Goal: Task Accomplishment & Management: Complete application form

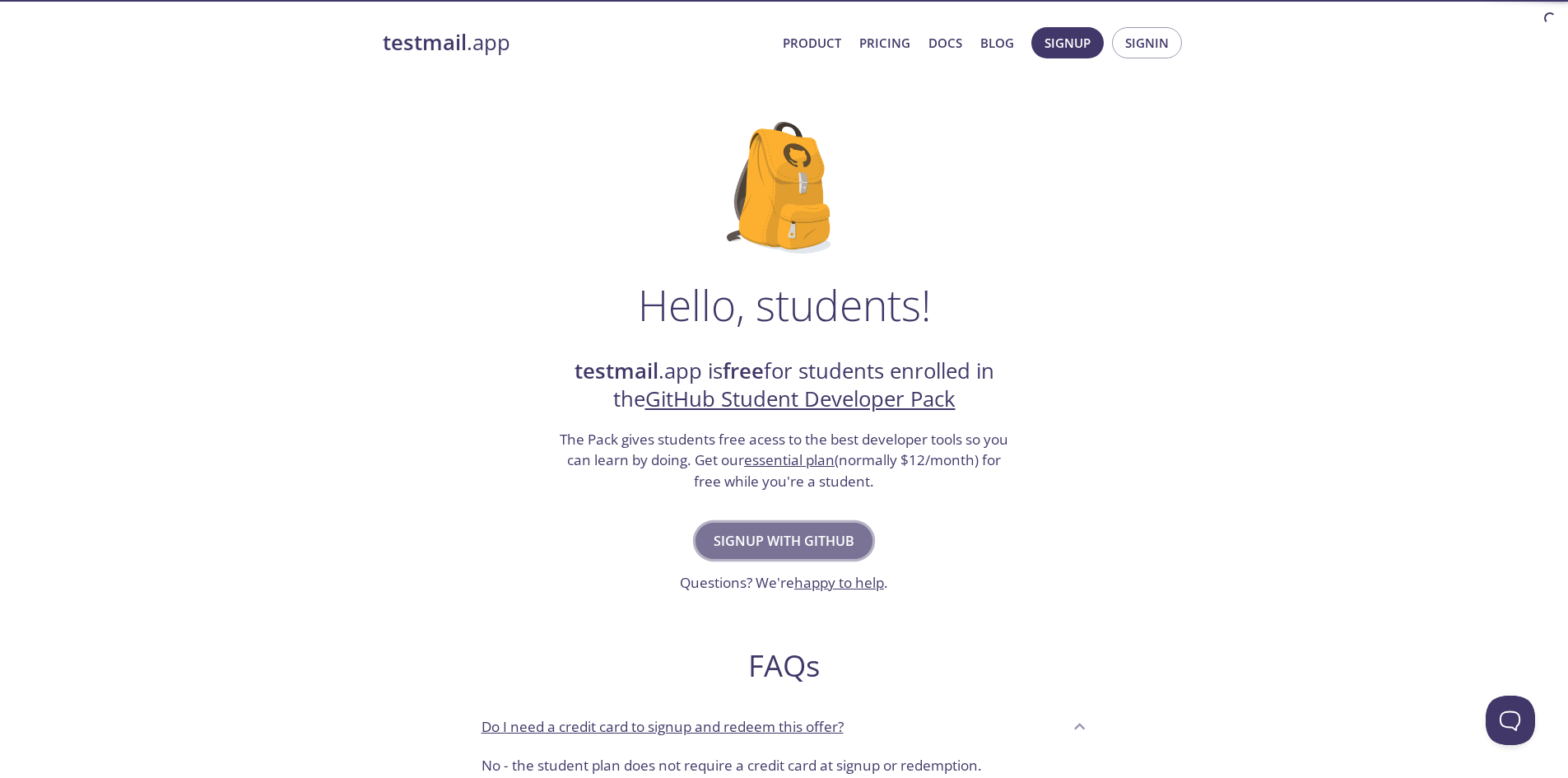
click at [823, 538] on span "Signup with GitHub" at bounding box center [784, 540] width 141 height 23
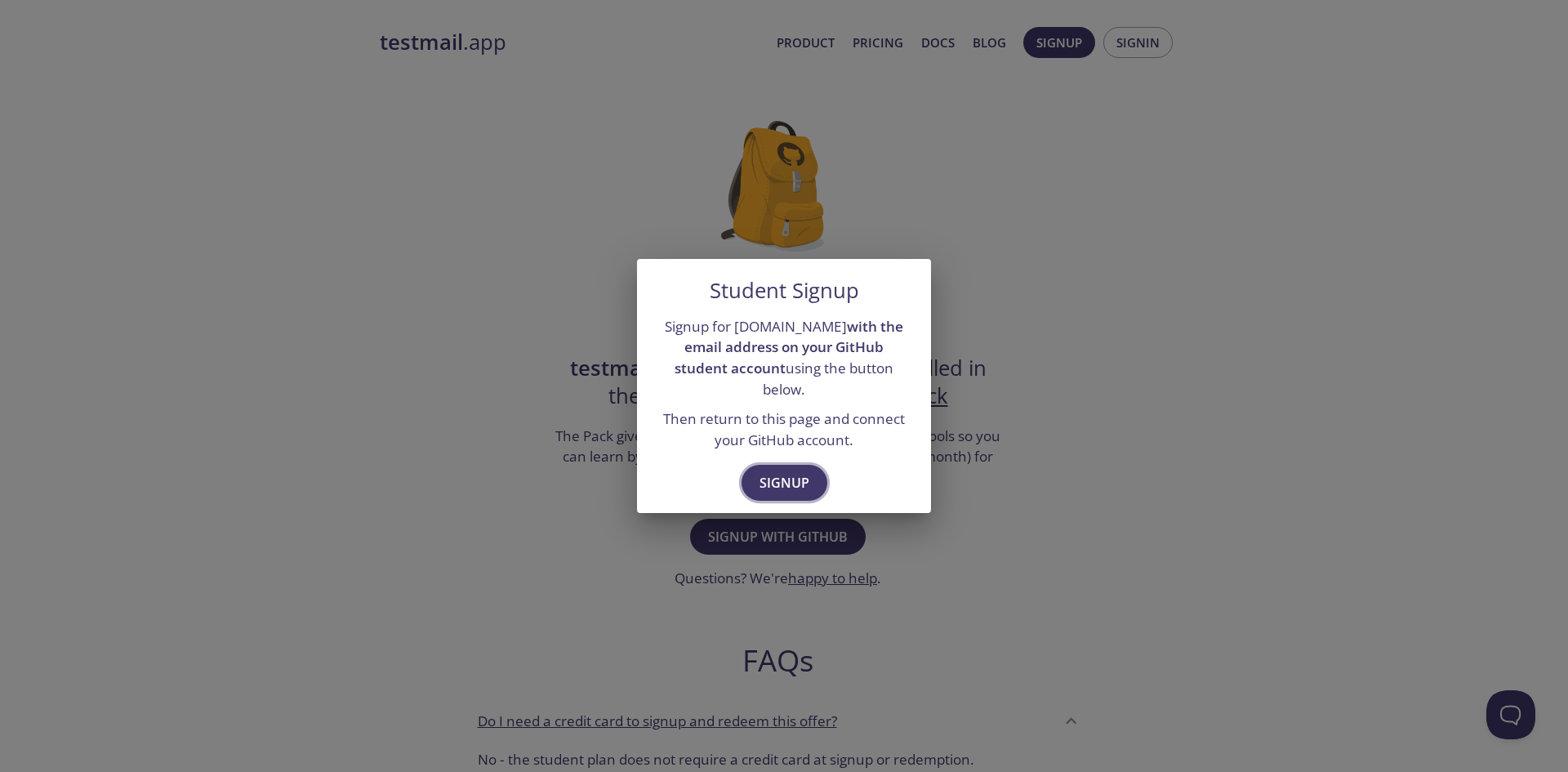
click at [765, 474] on span "Signup" at bounding box center [784, 483] width 50 height 23
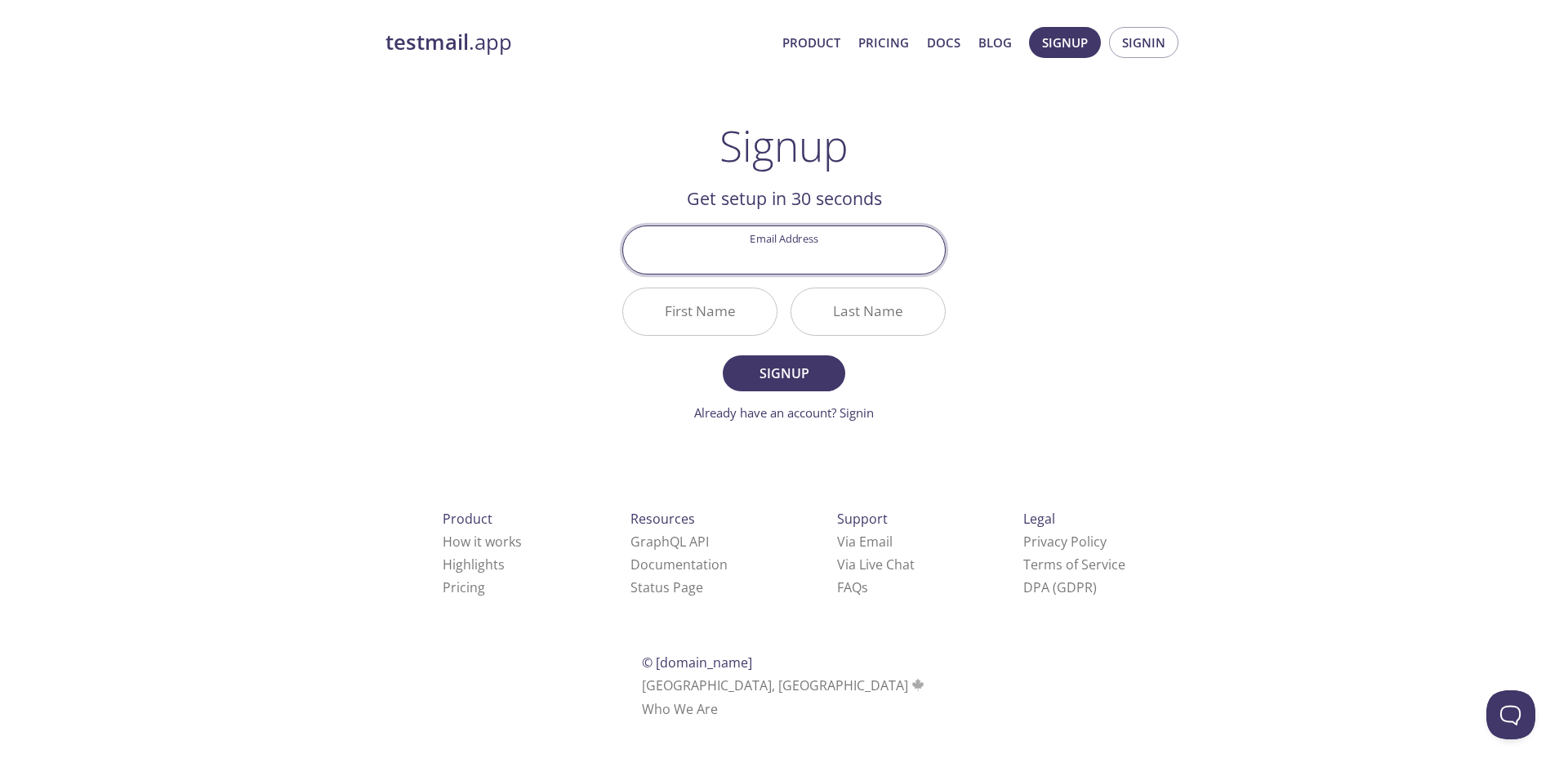
click at [848, 252] on input "Email Address" at bounding box center [783, 250] width 322 height 47
type input "[EMAIL_ADDRESS][DOMAIN_NAME]"
click at [708, 318] on input "First Name" at bounding box center [699, 311] width 154 height 47
type input "MArc"
click at [720, 314] on input "MArc" at bounding box center [699, 311] width 154 height 47
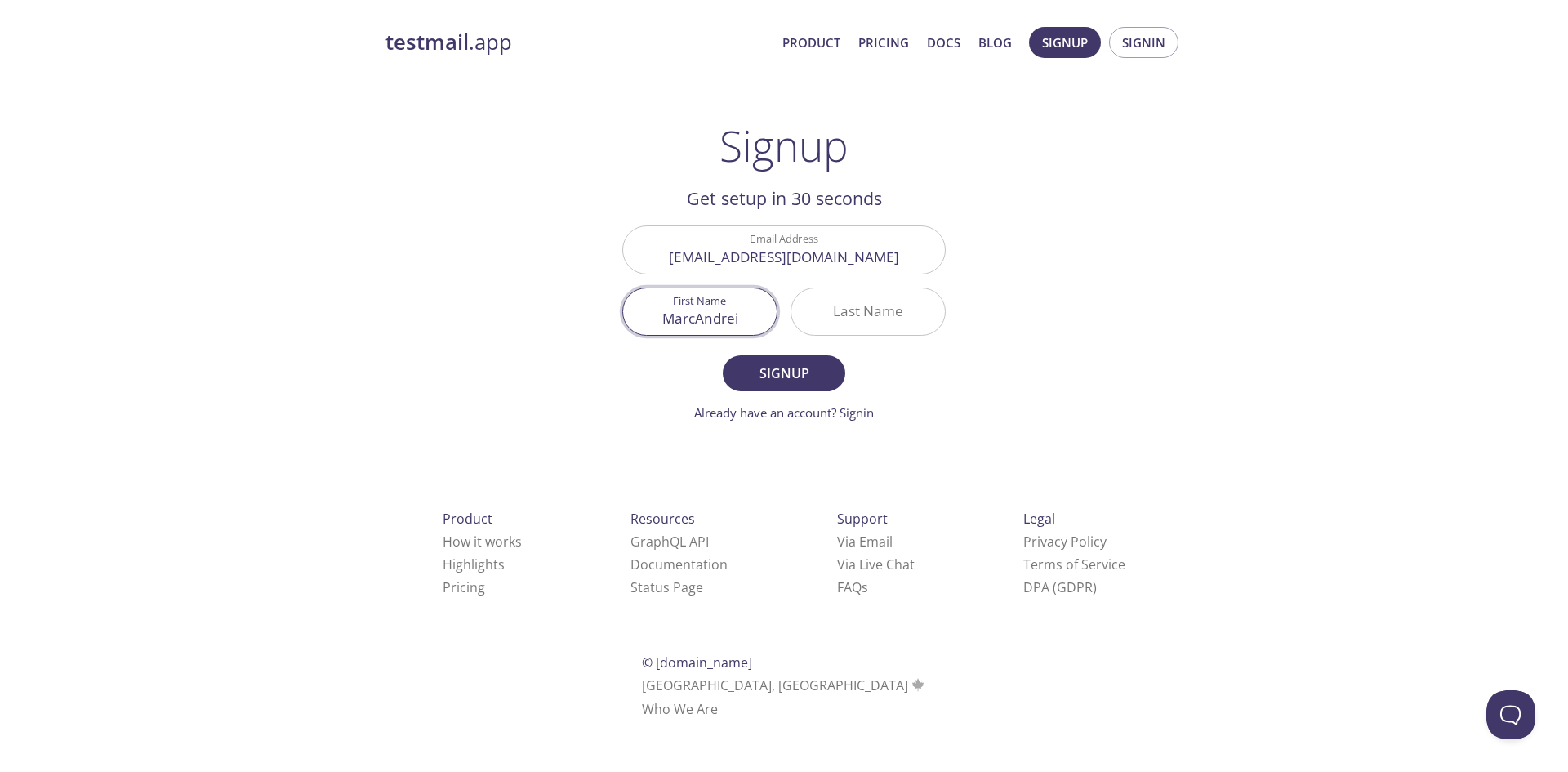
type input "MarcAndrei"
type input "Regulacion"
click at [723, 356] on button "Signup" at bounding box center [784, 373] width 123 height 36
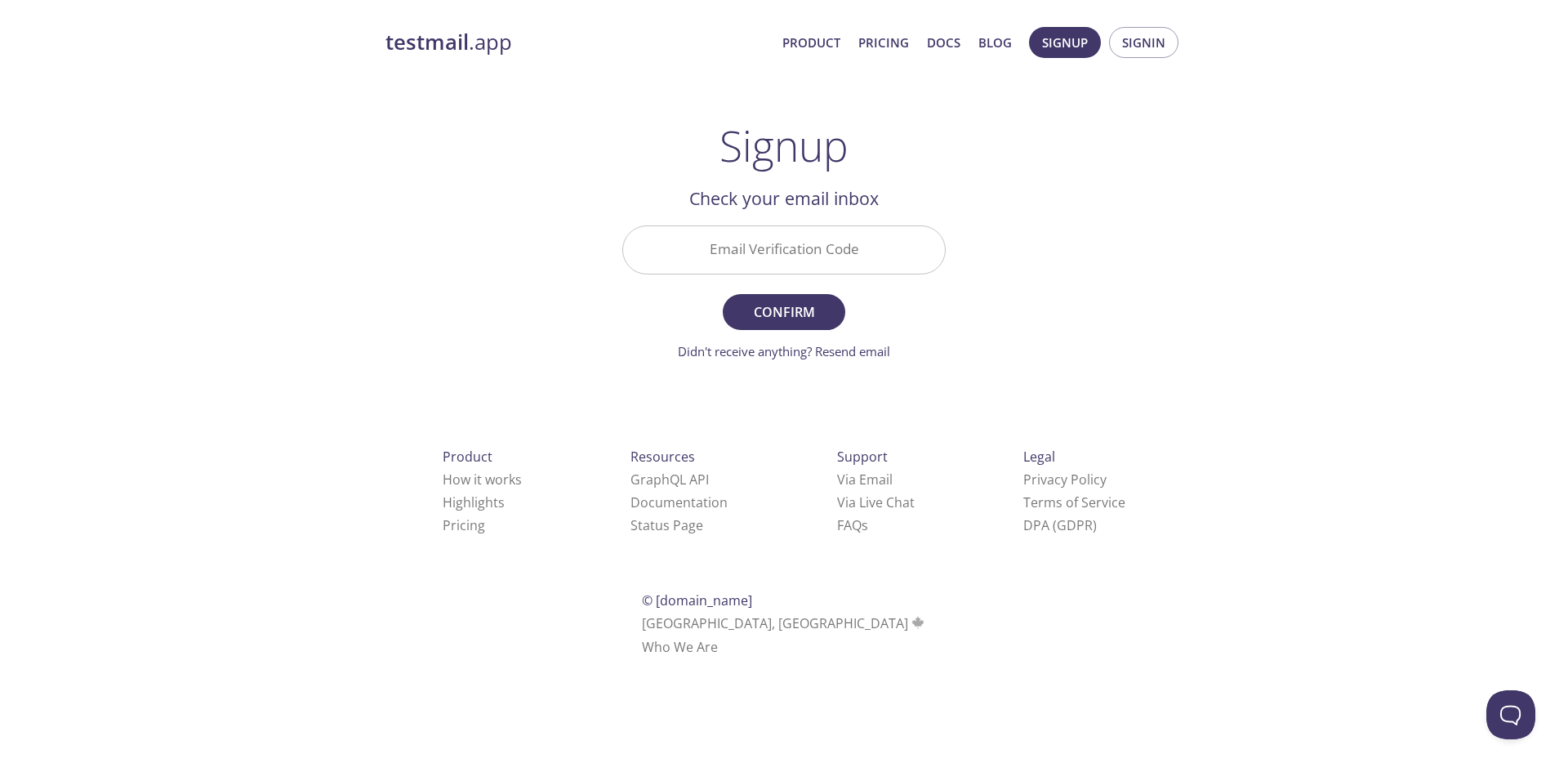
click at [790, 252] on input "Email Verification Code" at bounding box center [783, 250] width 322 height 47
paste input "J4T2P3U"
type input "J4T2P3U"
click at [824, 301] on span "Confirm" at bounding box center [784, 311] width 87 height 23
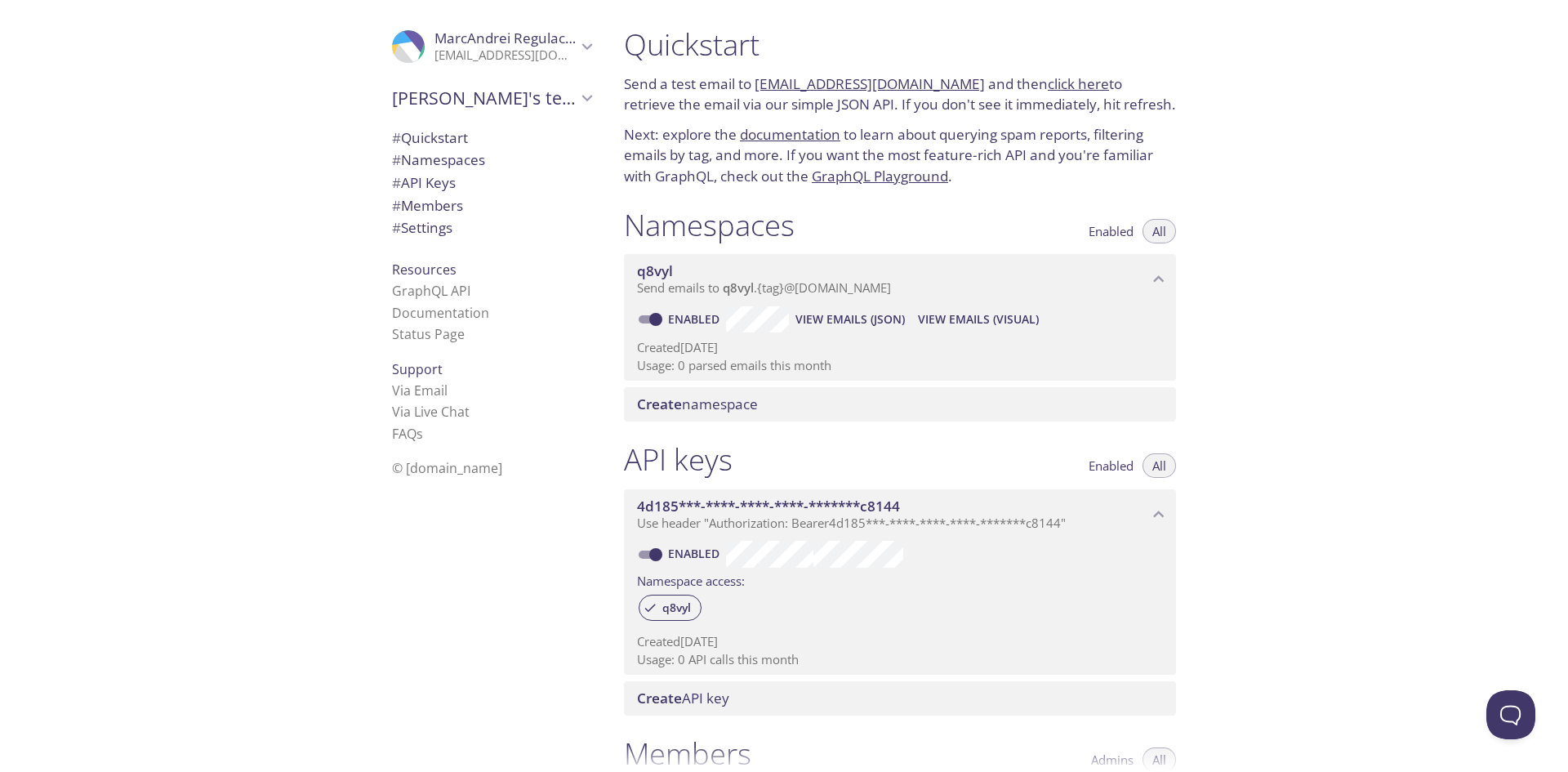
scroll to position [390, 0]
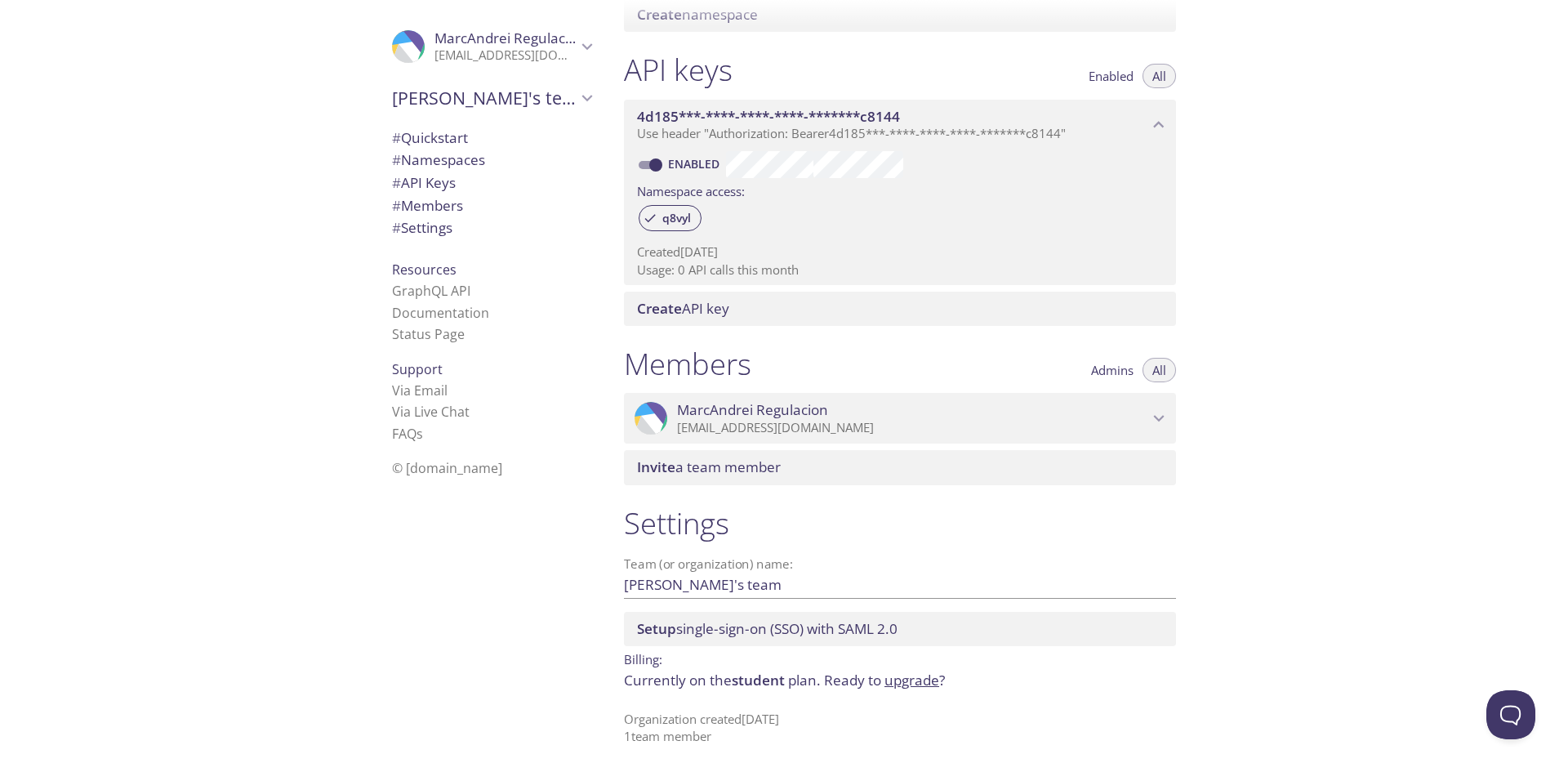
click at [469, 188] on span "# API Keys" at bounding box center [492, 182] width 199 height 21
